Goal: Task Accomplishment & Management: Manage account settings

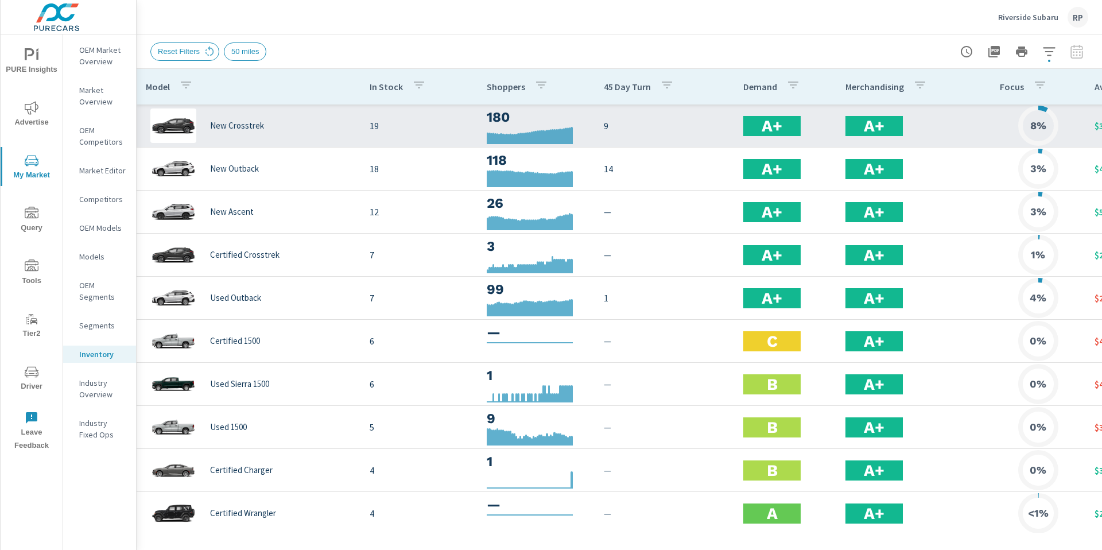
scroll to position [0, 152]
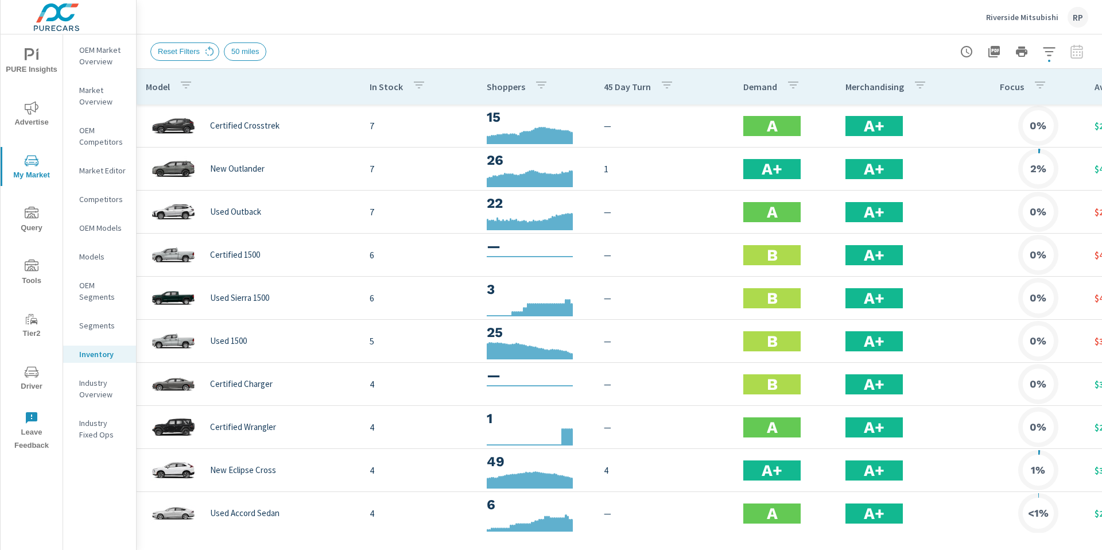
scroll to position [0, 152]
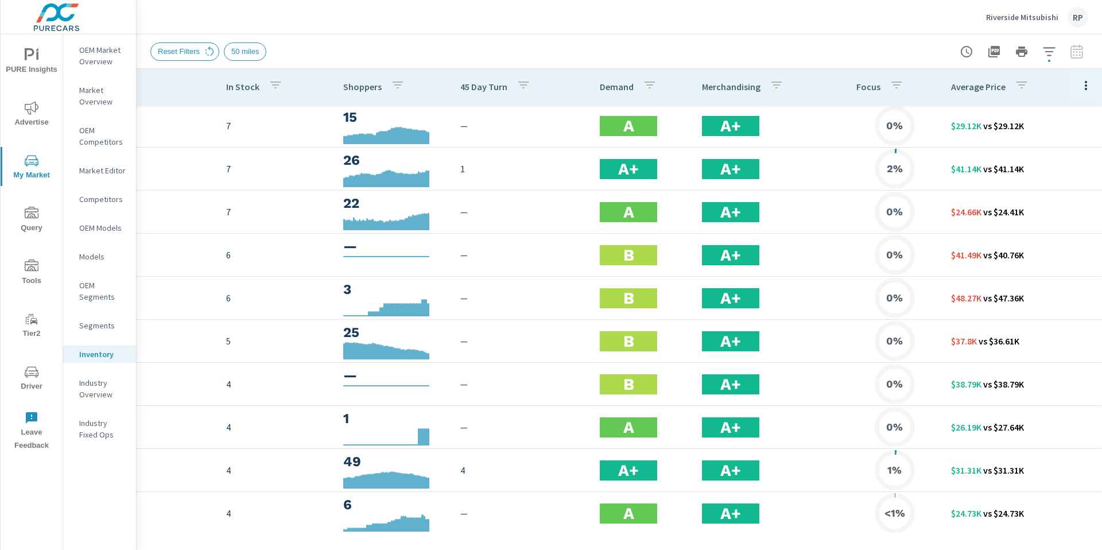
click at [1068, 22] on div "Riverside Mitsubishi RP" at bounding box center [1037, 17] width 102 height 21
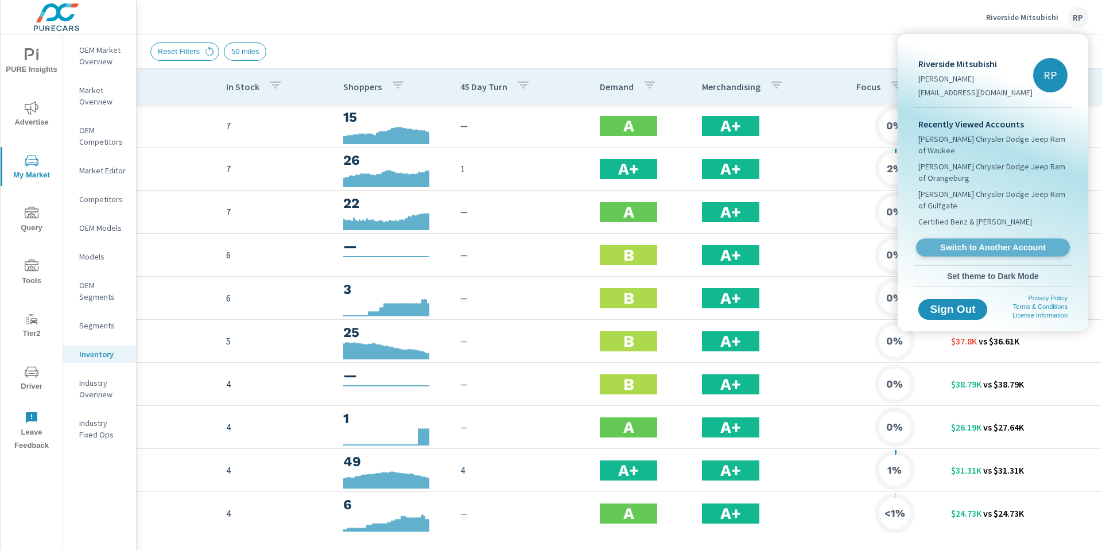
click at [981, 242] on span "Switch to Another Account" at bounding box center [992, 247] width 141 height 11
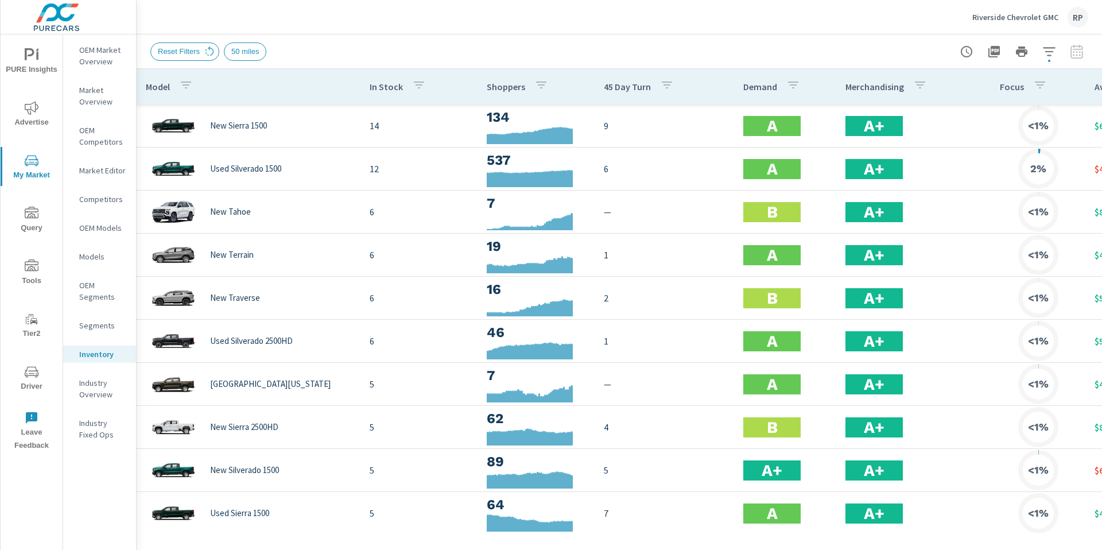
scroll to position [0, 152]
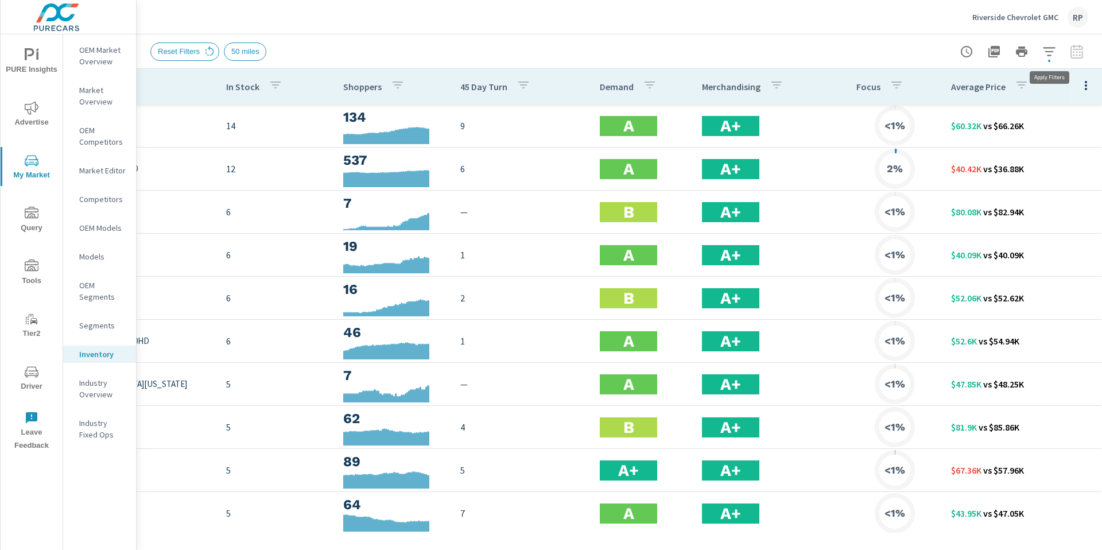
click at [1050, 53] on icon "button" at bounding box center [1049, 52] width 14 height 14
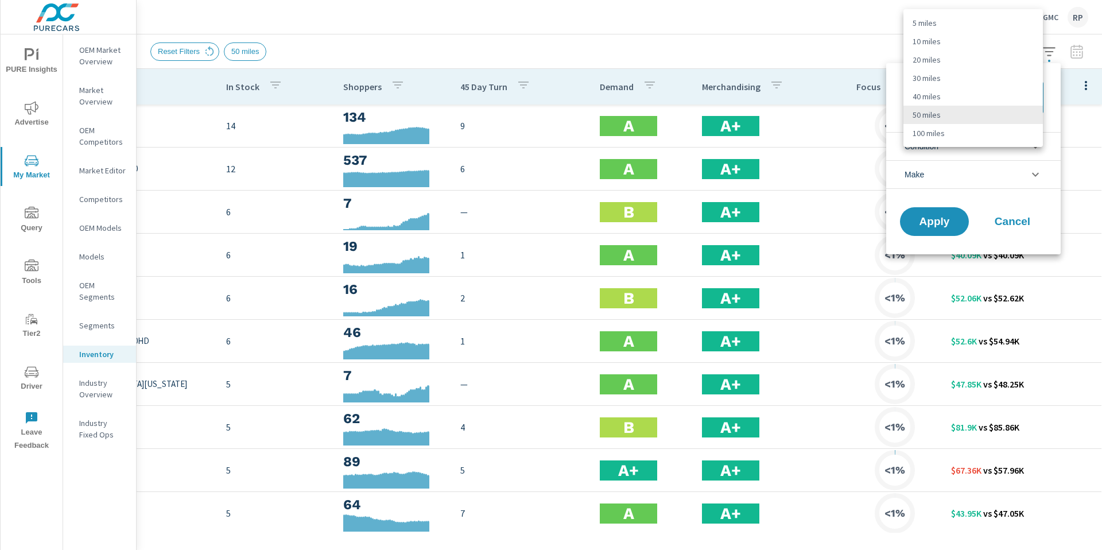
click at [996, 99] on body "PURE Insights Advertise My Market Query Tools Tier2 Driver Leave Feedback OEM M…" at bounding box center [551, 281] width 1102 height 562
click at [989, 72] on li "30 miles" at bounding box center [972, 78] width 139 height 18
type Distance "30"
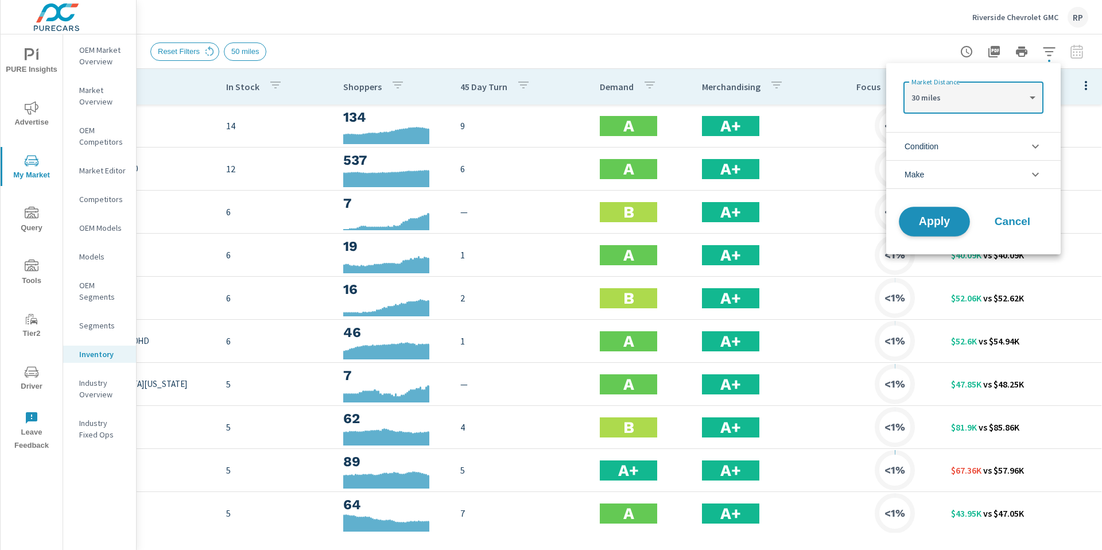
click at [940, 222] on span "Apply" at bounding box center [934, 221] width 47 height 11
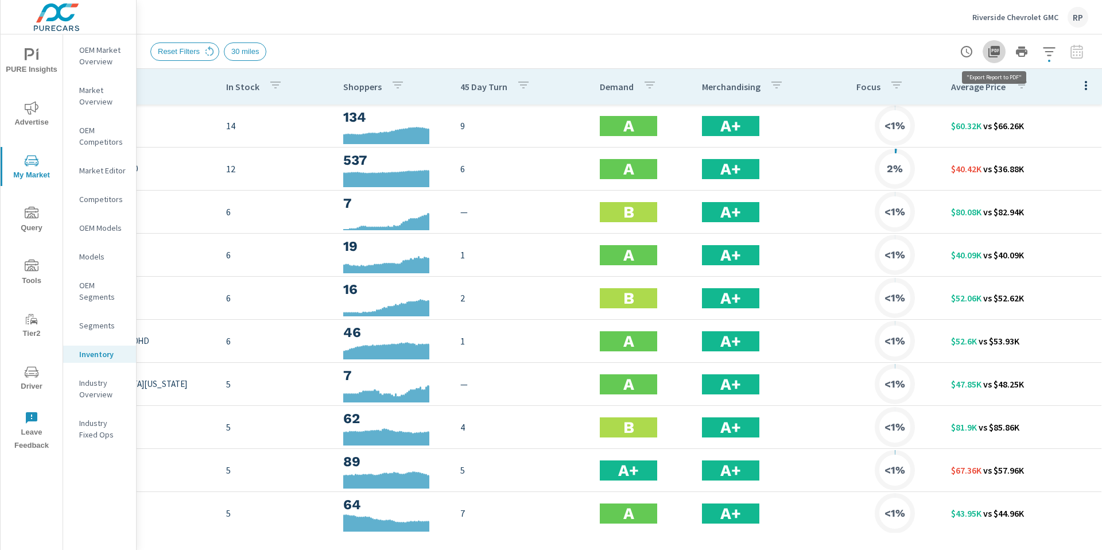
click at [995, 50] on icon "button" at bounding box center [994, 52] width 14 height 14
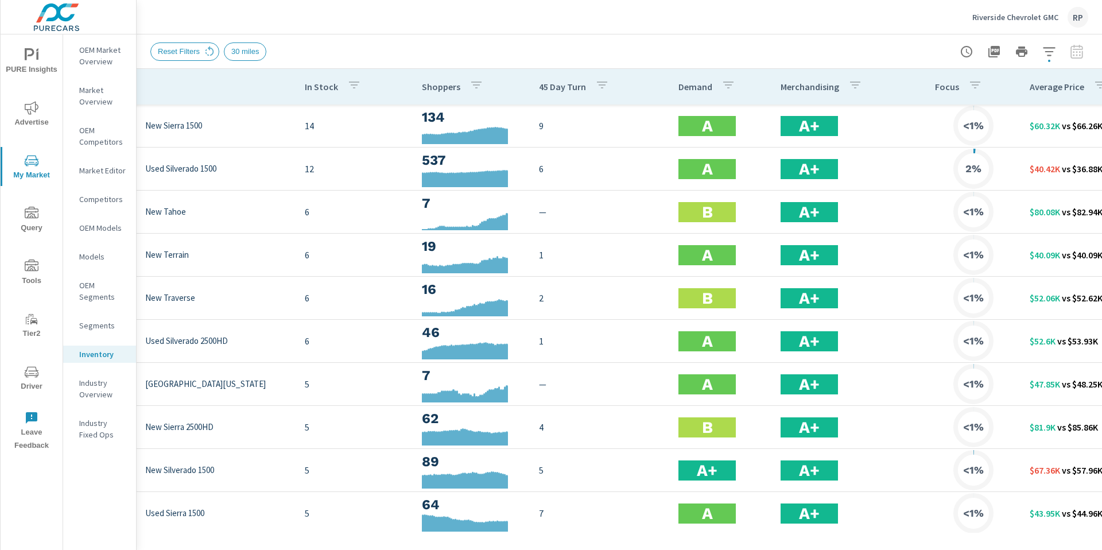
scroll to position [0, 152]
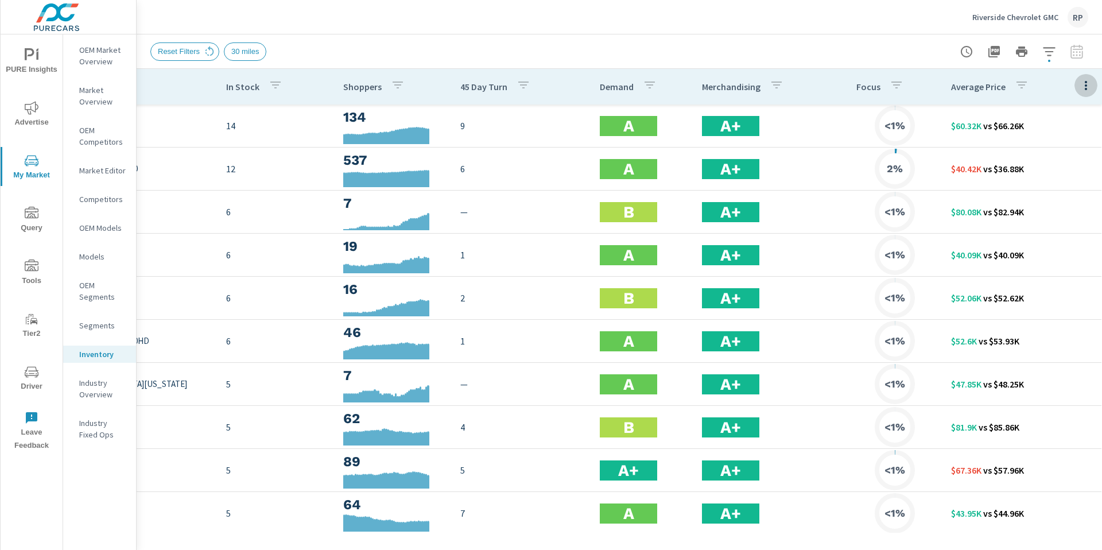
click at [1079, 90] on icon "button" at bounding box center [1086, 86] width 14 height 14
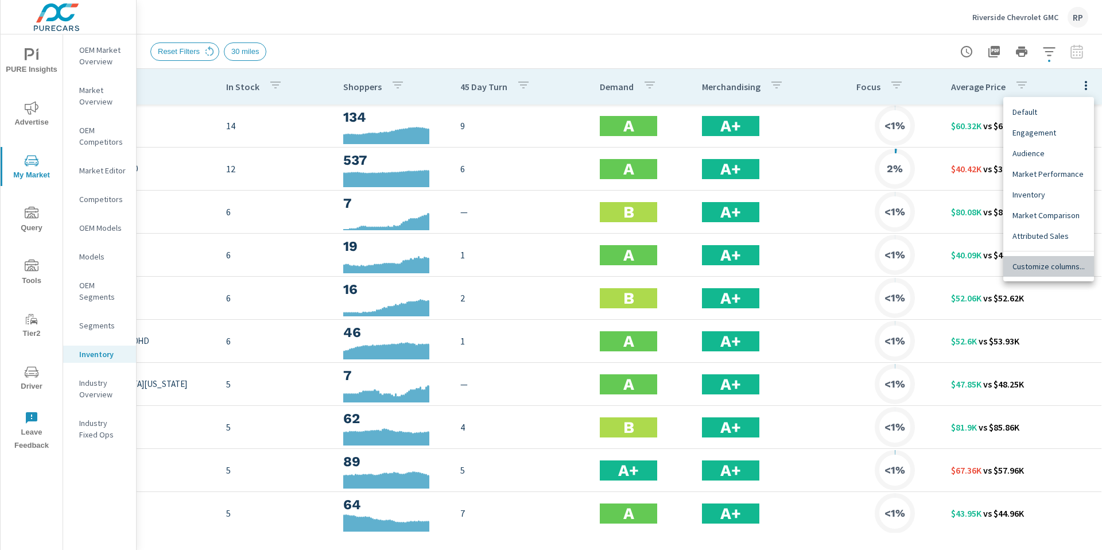
click at [1063, 262] on span "Customize columns..." at bounding box center [1048, 266] width 72 height 11
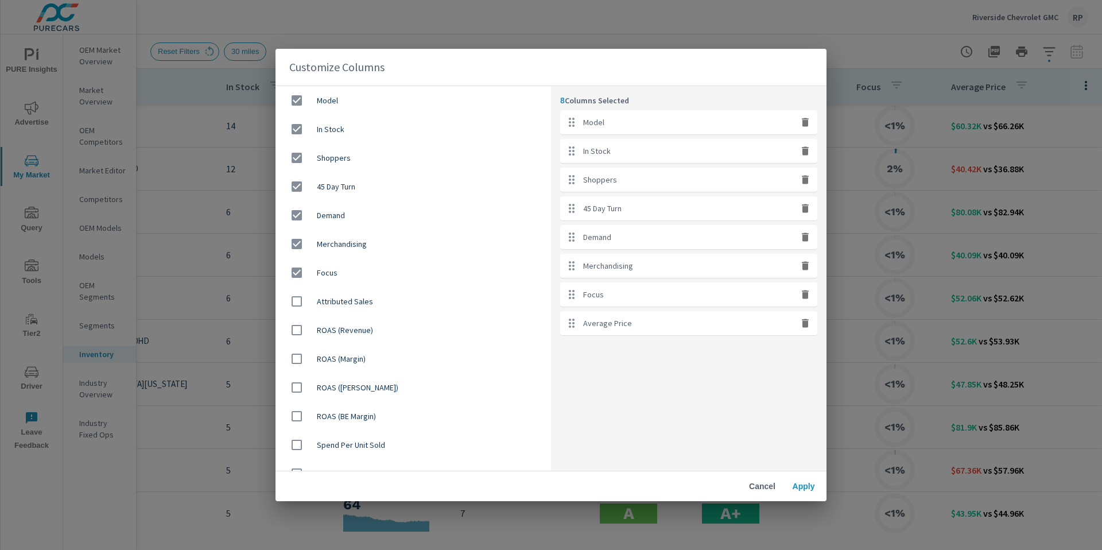
click at [806, 211] on icon "button" at bounding box center [805, 208] width 7 height 9
checkbox input "false"
click at [806, 211] on icon "button" at bounding box center [805, 208] width 7 height 9
checkbox input "false"
click at [806, 211] on icon "button" at bounding box center [805, 208] width 7 height 9
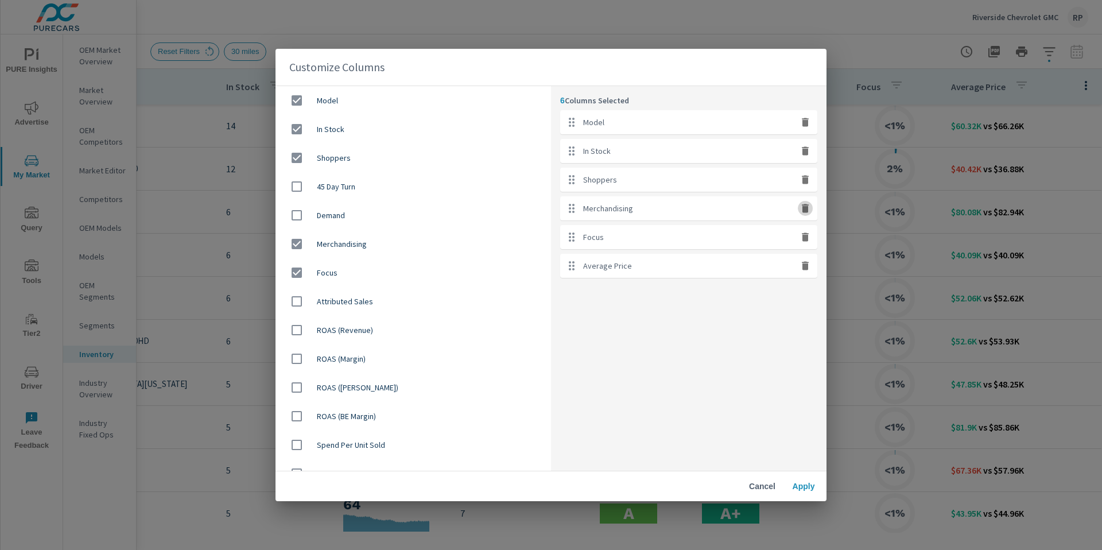
checkbox input "false"
click at [805, 205] on icon "button" at bounding box center [805, 208] width 11 height 11
checkbox input "false"
click at [798, 483] on span "Apply" at bounding box center [804, 486] width 28 height 10
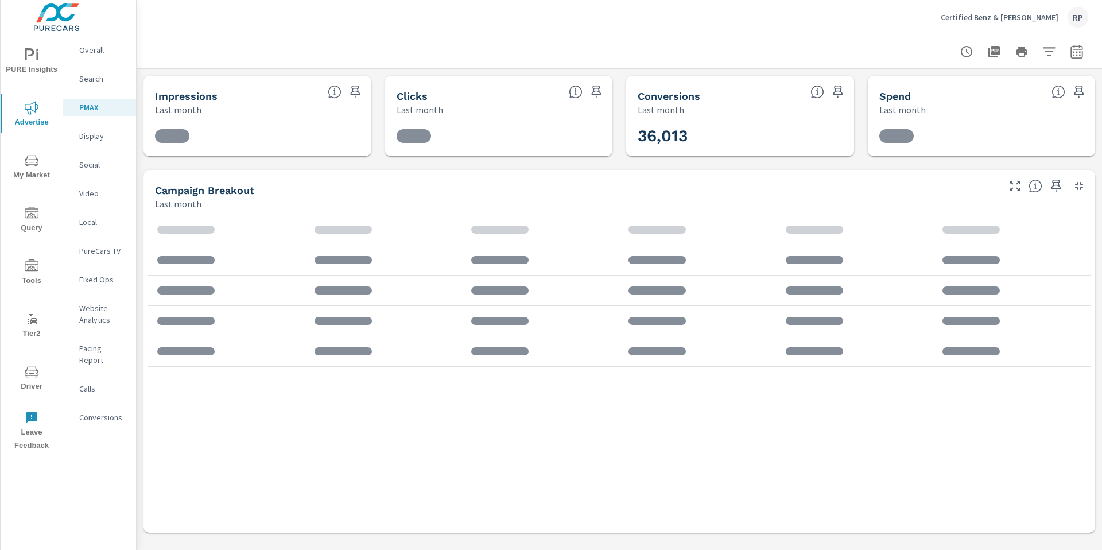
click at [1081, 29] on button "Certified Benz & Beemer RP" at bounding box center [1014, 17] width 157 height 34
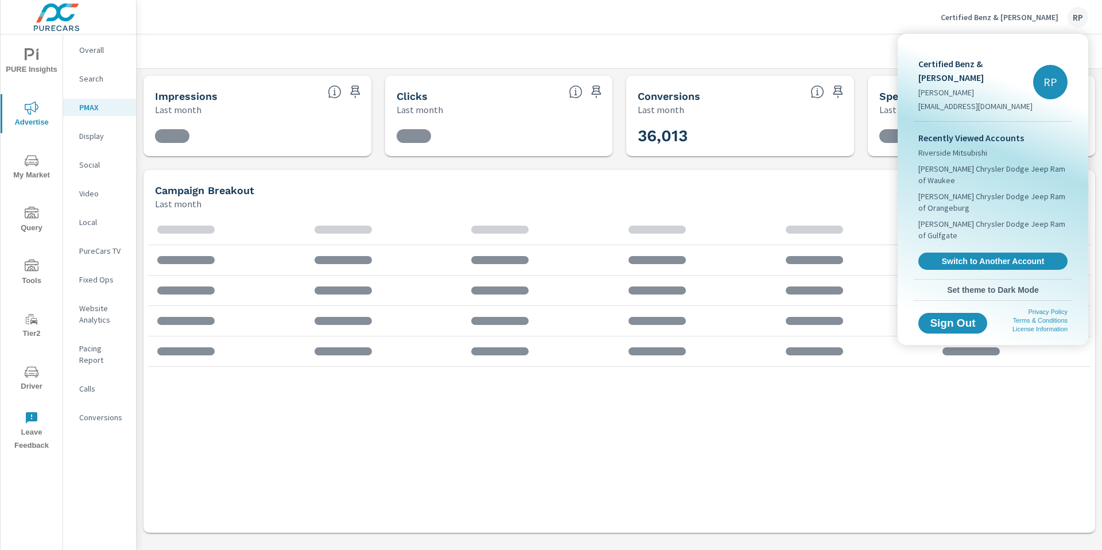
click at [1079, 25] on div at bounding box center [551, 275] width 1102 height 550
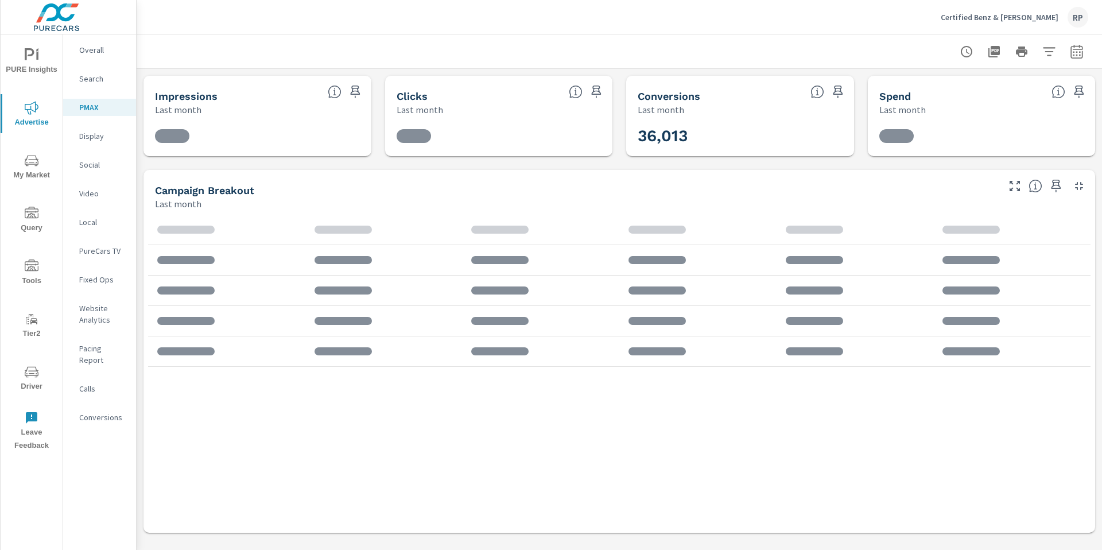
click at [1077, 20] on div "RP" at bounding box center [1078, 17] width 21 height 21
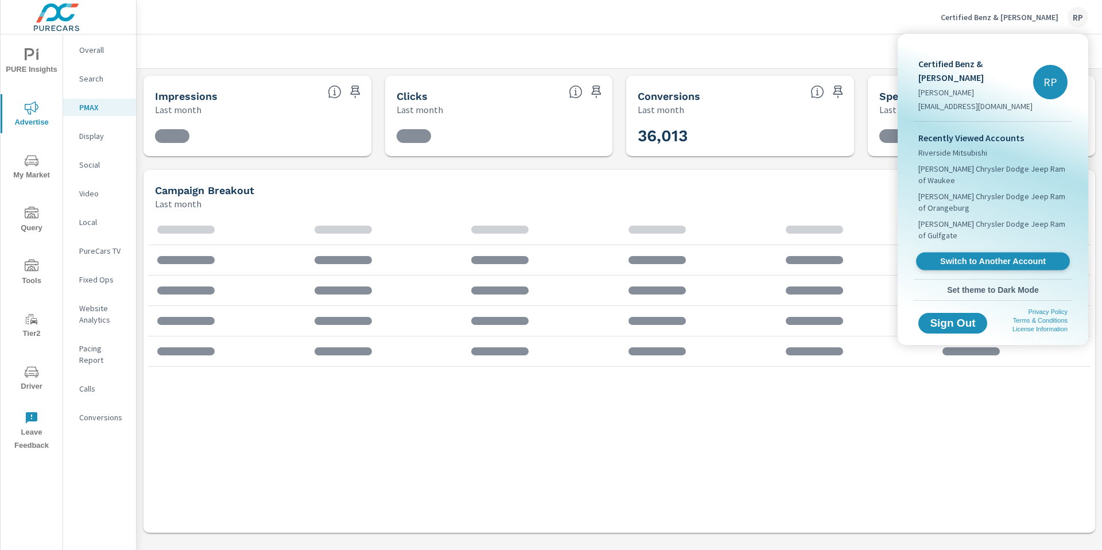
click at [980, 256] on span "Switch to Another Account" at bounding box center [992, 261] width 141 height 11
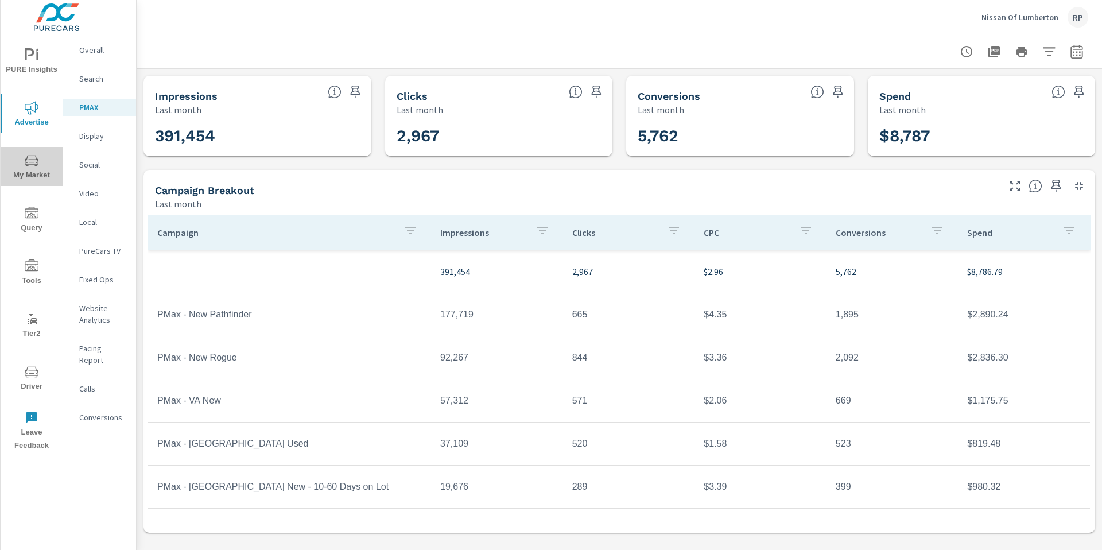
click at [28, 161] on icon "nav menu" at bounding box center [32, 161] width 14 height 14
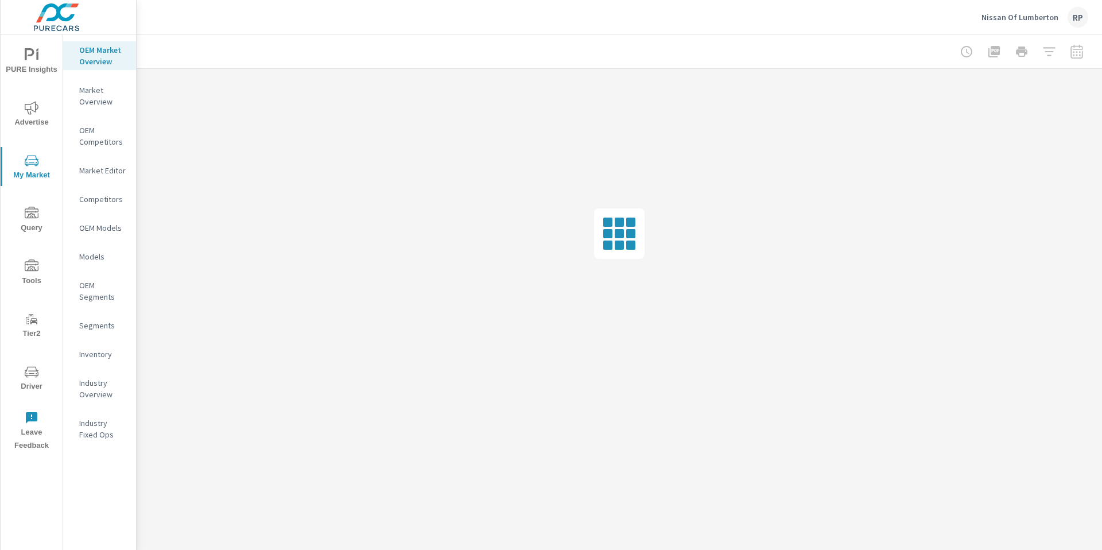
click at [99, 354] on p "Inventory" at bounding box center [103, 353] width 48 height 11
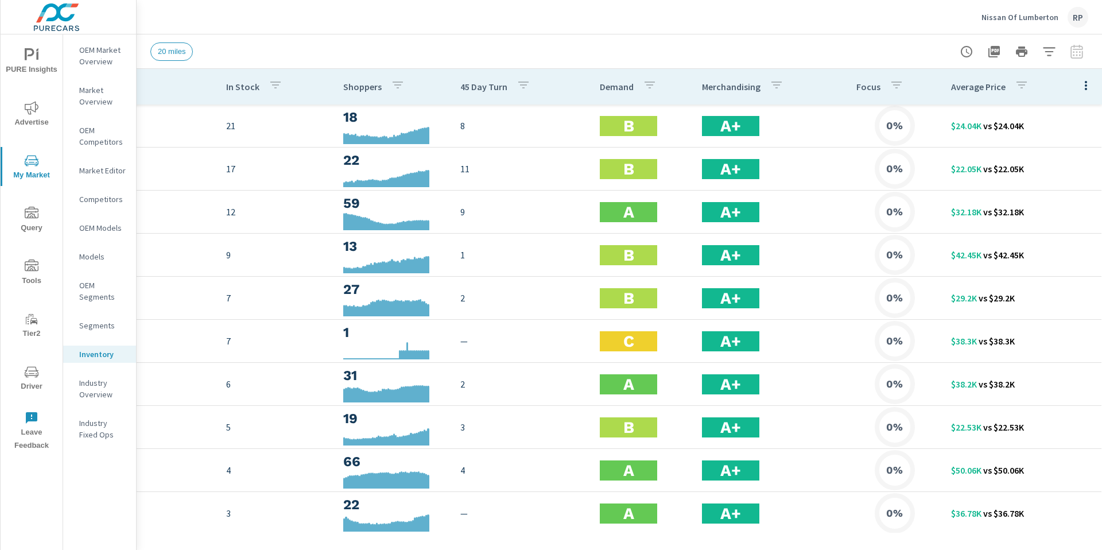
scroll to position [0, 152]
